Goal: Transaction & Acquisition: Purchase product/service

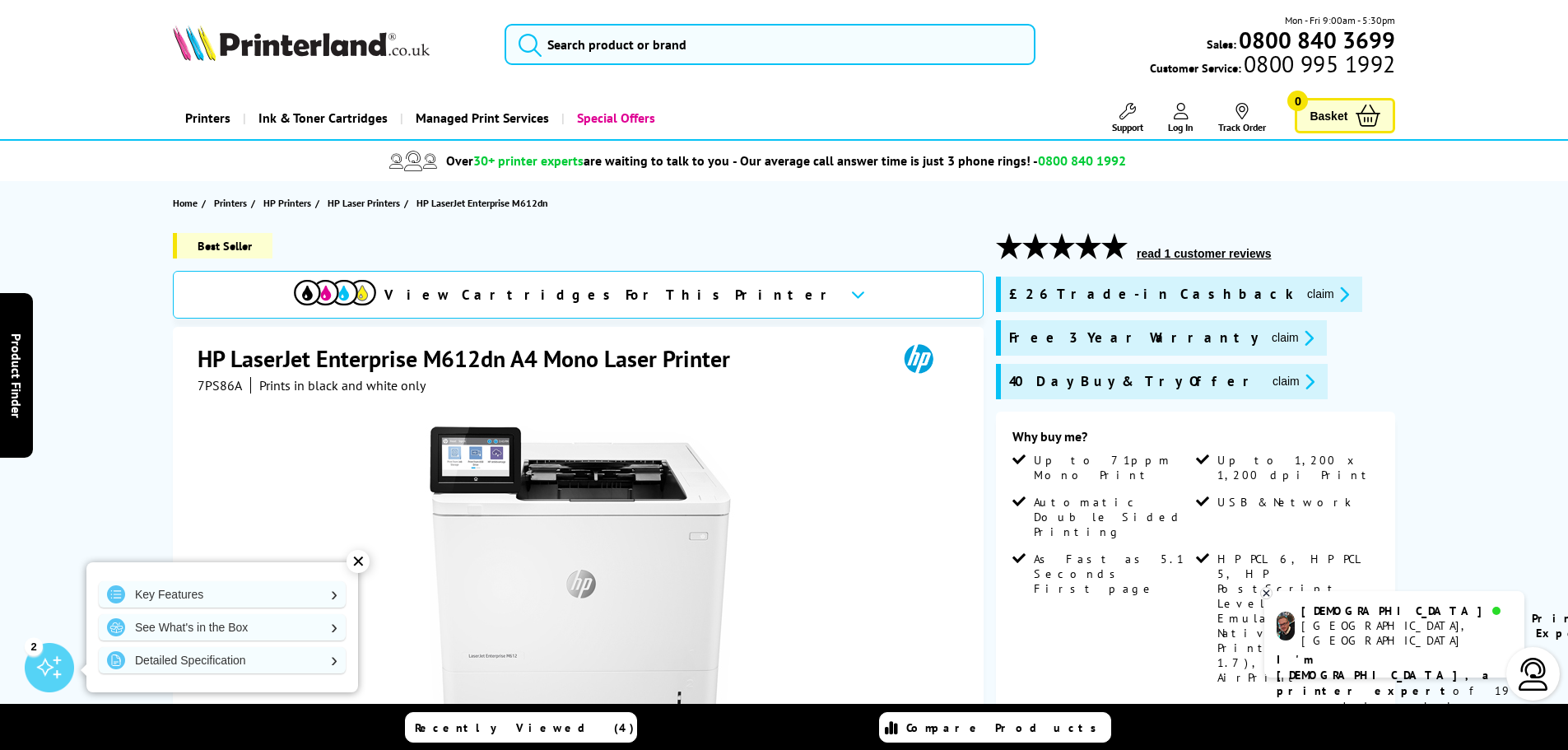
click at [221, 382] on span "7PS86A" at bounding box center [220, 385] width 45 height 16
click at [0, 0] on div "Great service. Unbeatable prices. We've got you covered. Great service. Unbeata…" at bounding box center [0, 0] width 0 height 0
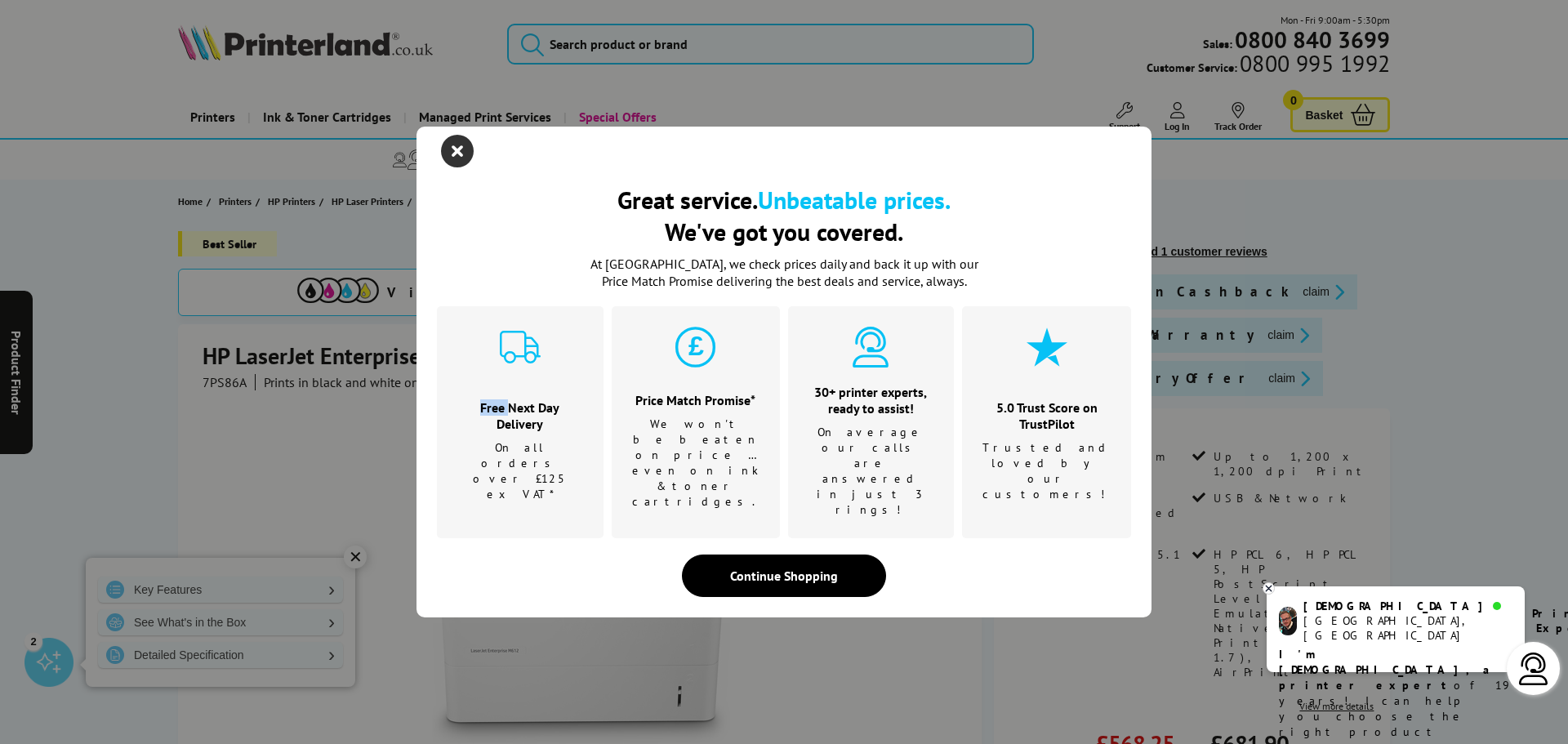
click at [447, 168] on icon "close modal" at bounding box center [457, 151] width 33 height 33
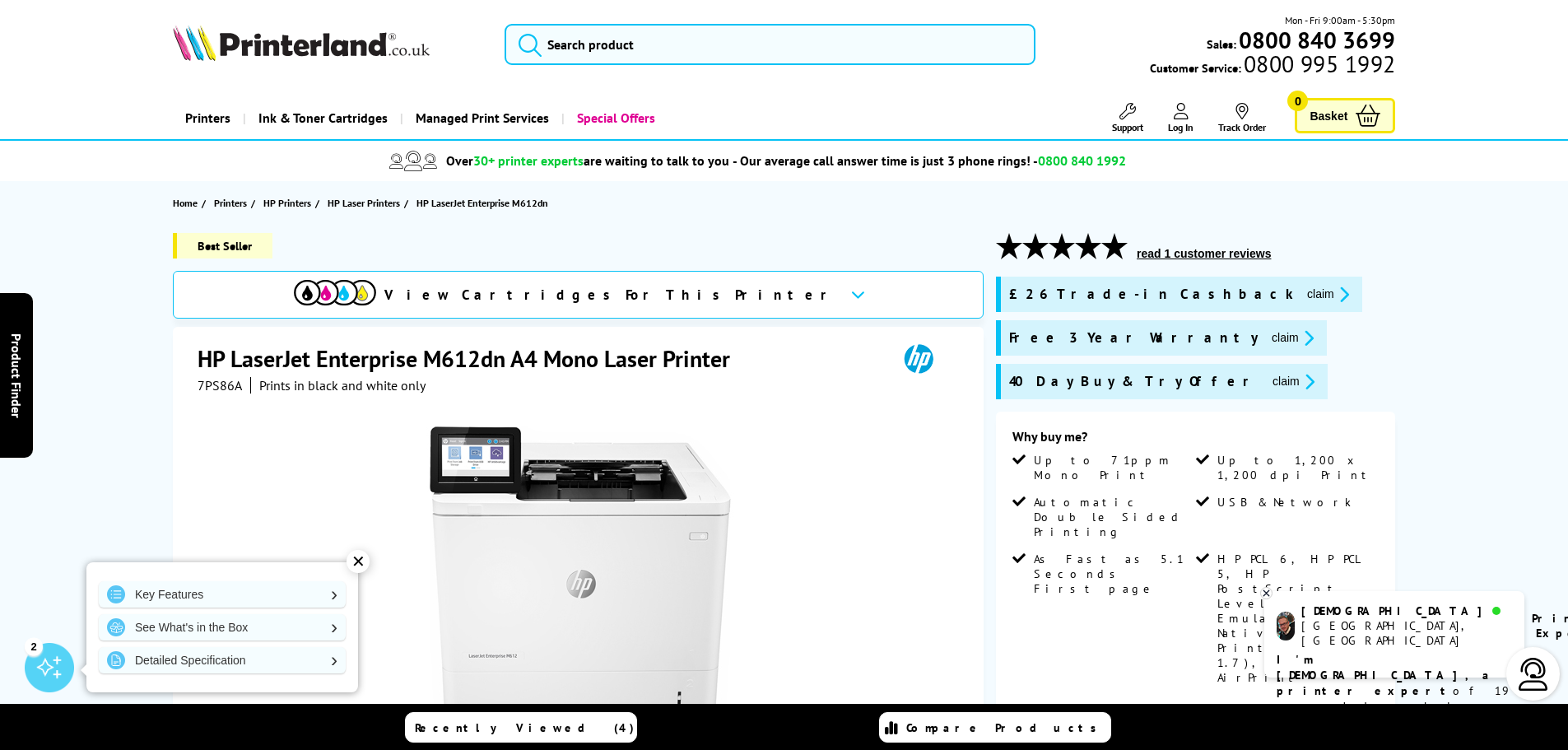
click at [225, 380] on span "7PS86A" at bounding box center [220, 385] width 45 height 16
copy span "7PS86A"
